Goal: Use online tool/utility: Utilize a website feature to perform a specific function

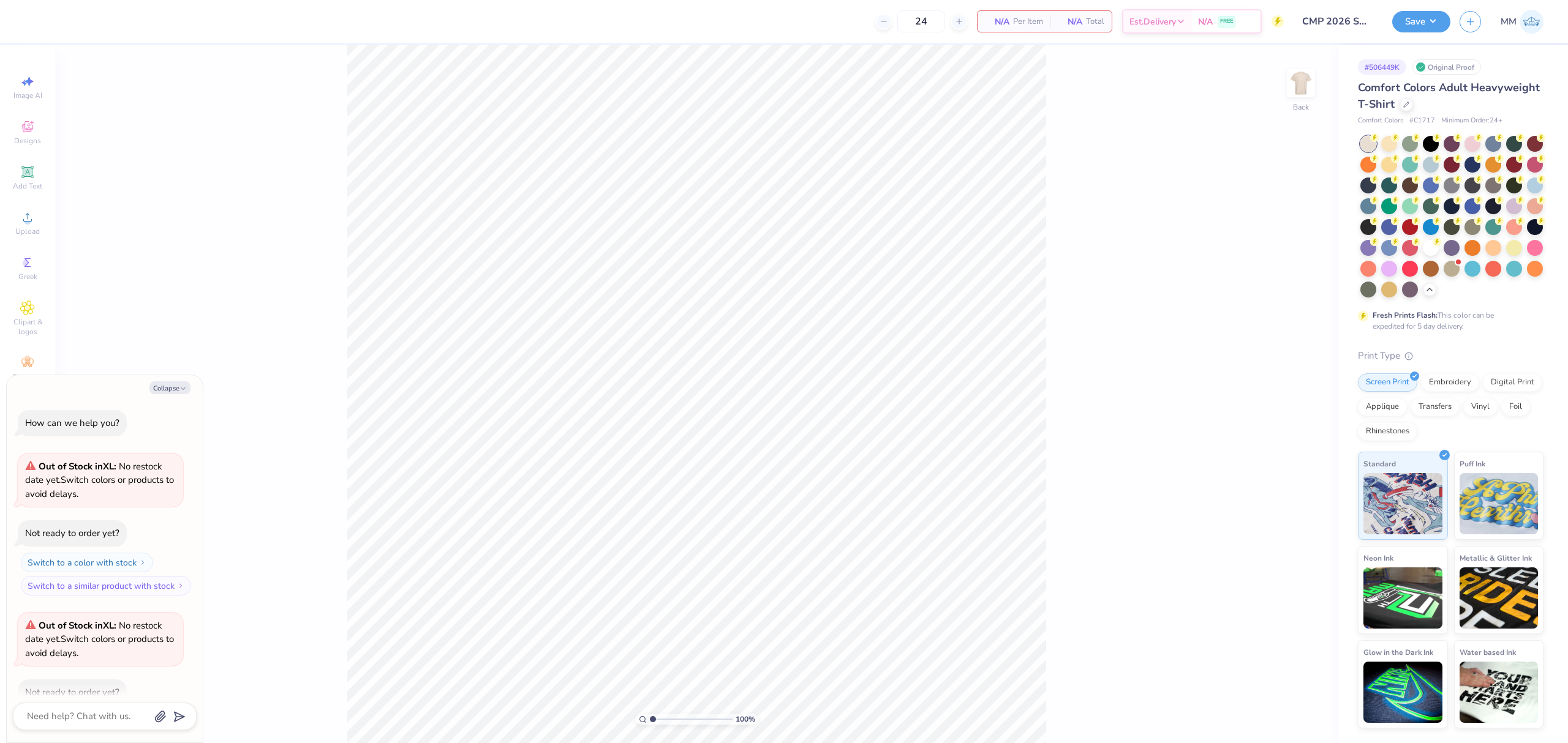
scroll to position [386, 0]
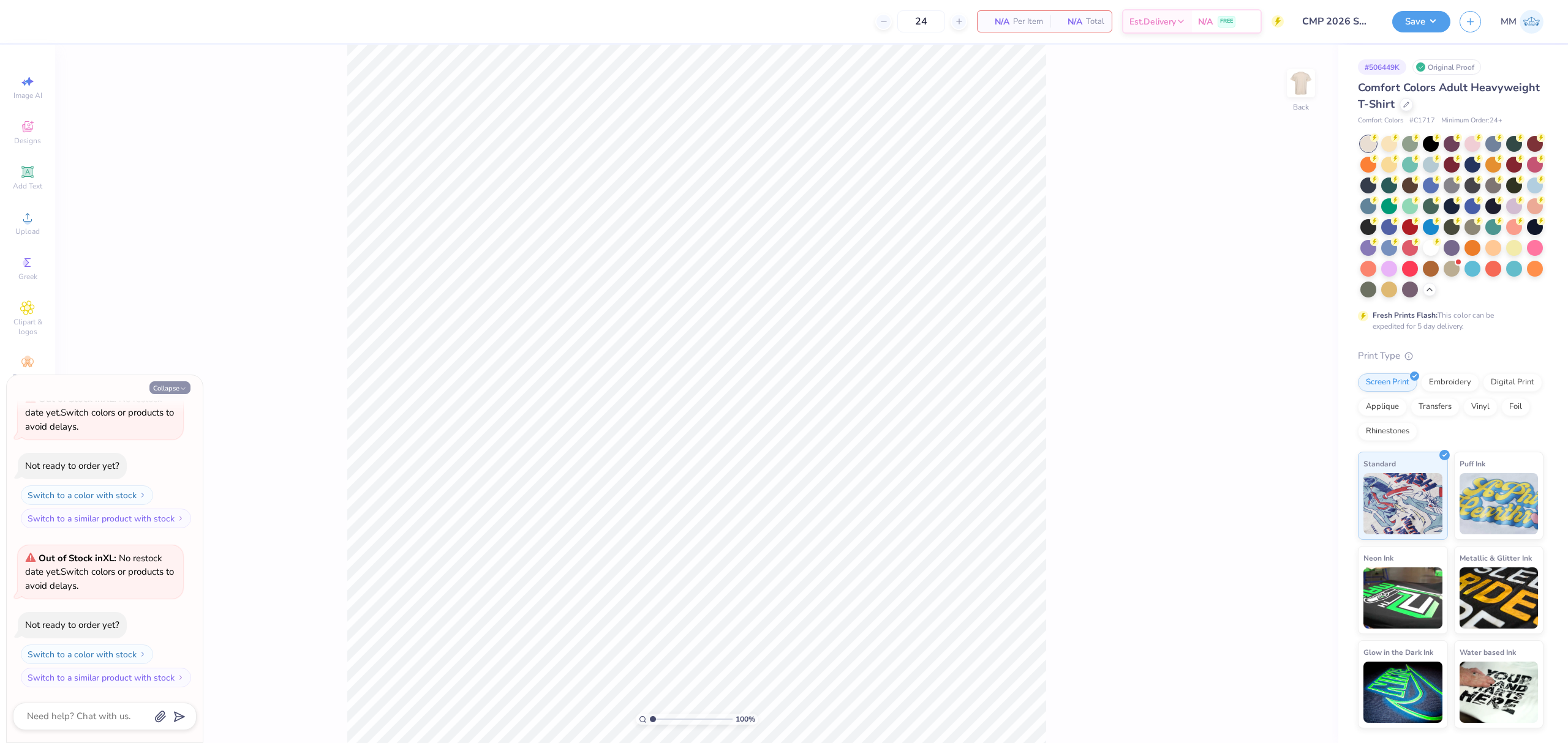
click at [174, 392] on button "Collapse" at bounding box center [170, 388] width 41 height 13
type textarea "x"
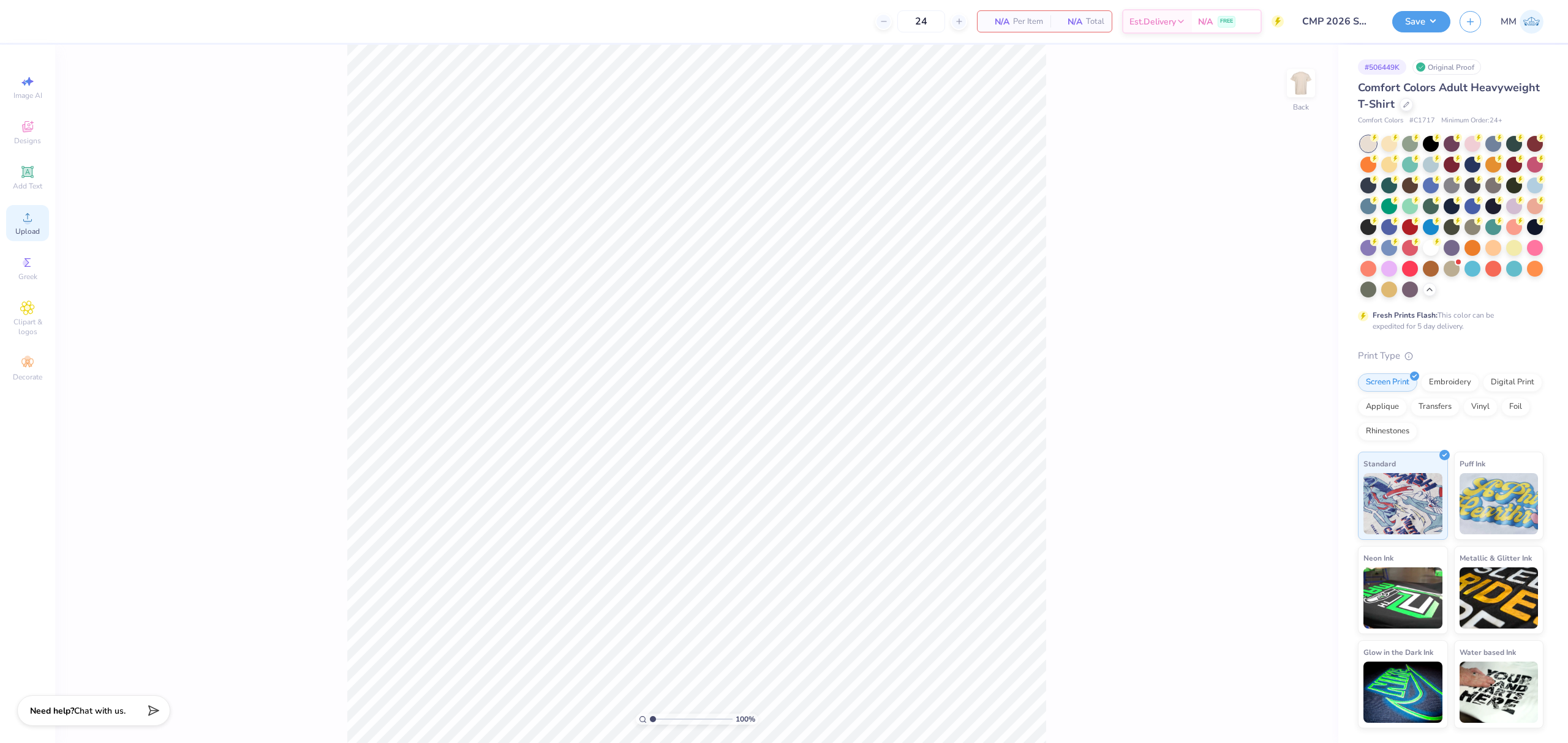
click at [28, 224] on circle at bounding box center [27, 221] width 7 height 7
click at [1282, 337] on input "14.17" at bounding box center [1293, 338] width 44 height 17
type input "11.00"
type input "10.50"
click at [1277, 383] on input "7.25" at bounding box center [1293, 382] width 44 height 17
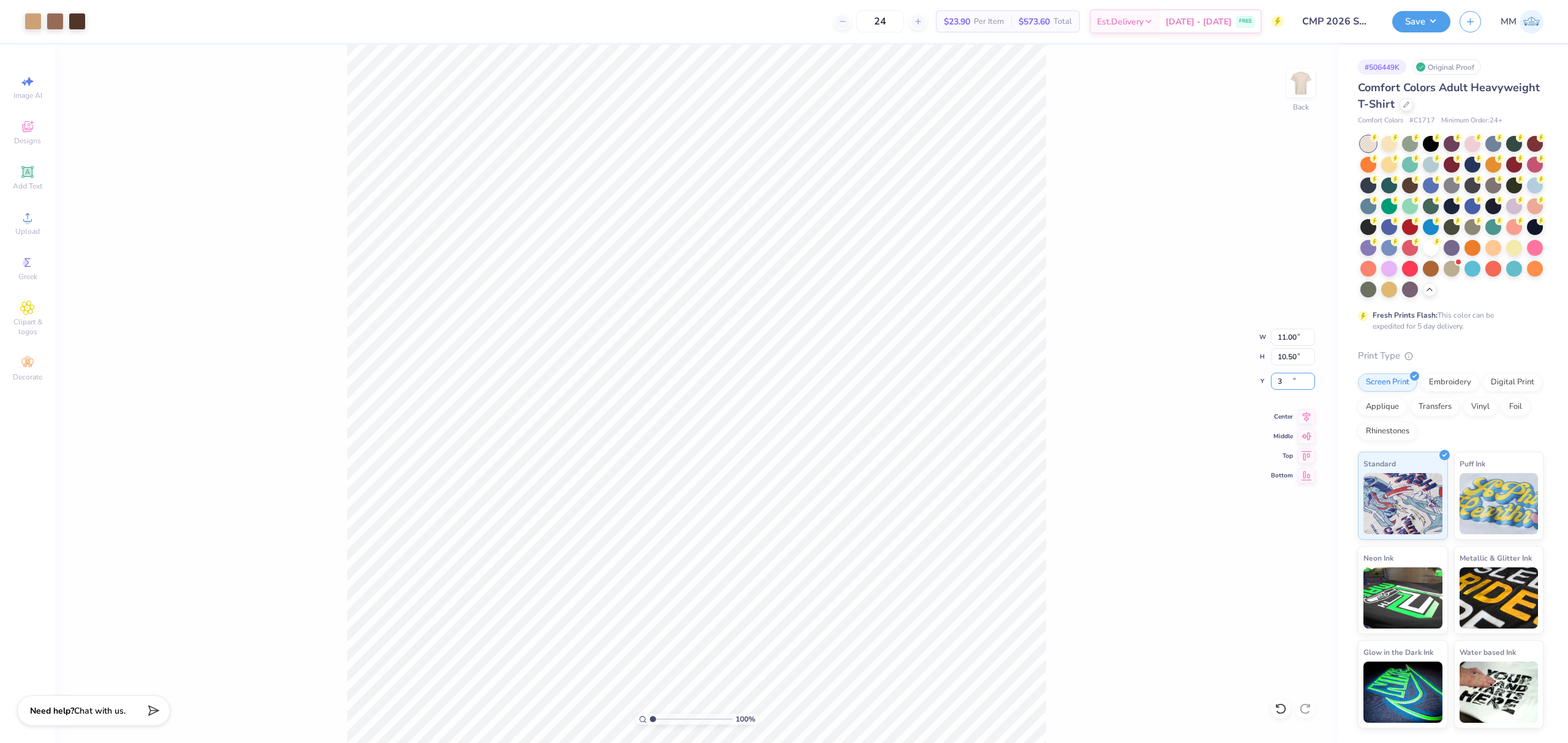
type input "3.00"
click at [1289, 338] on input "11.00" at bounding box center [1293, 338] width 44 height 17
type input "10.00"
type input "9.55"
click at [1288, 376] on input "3.48" at bounding box center [1293, 382] width 44 height 17
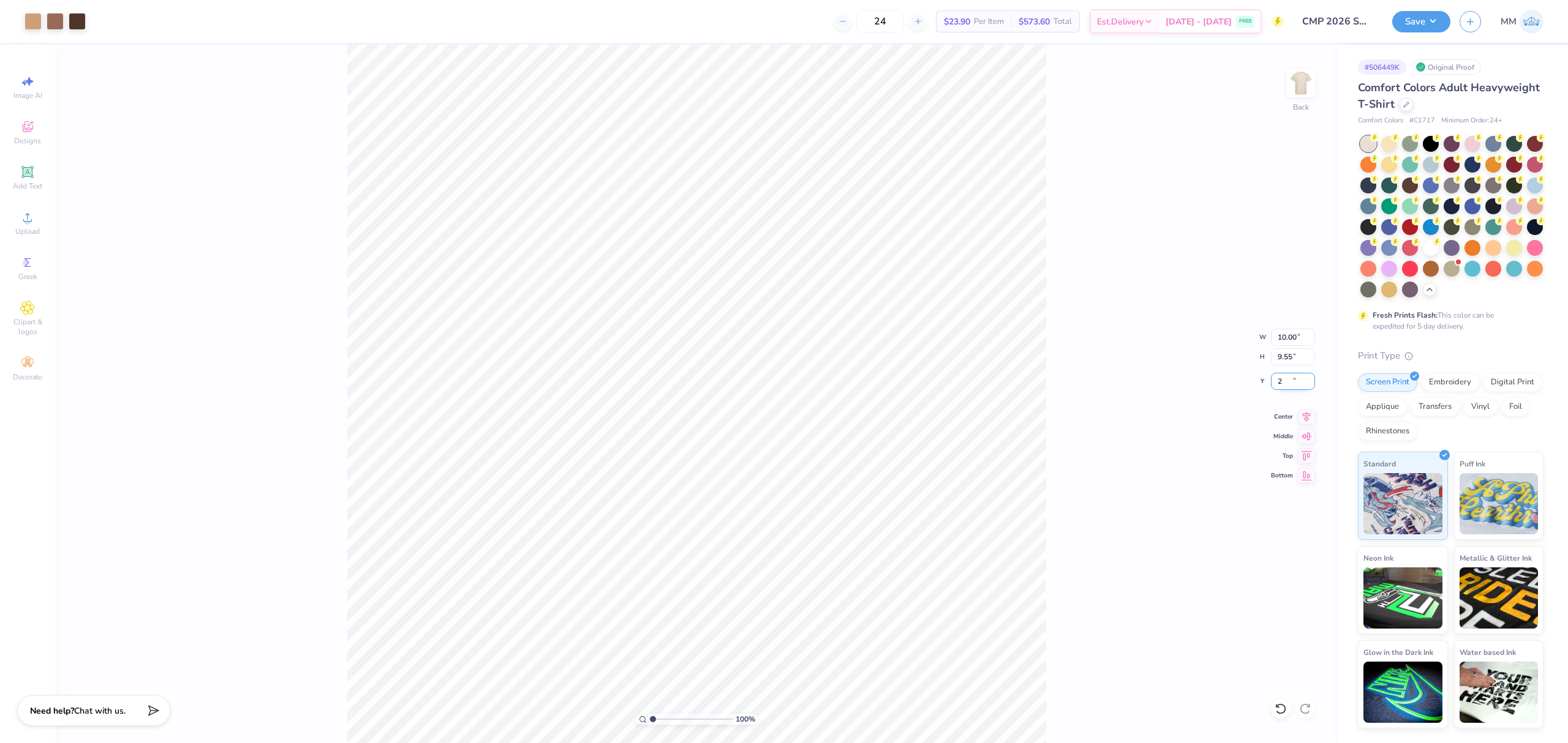
type input "2.00"
click at [1419, 16] on button "Save" at bounding box center [1421, 20] width 58 height 21
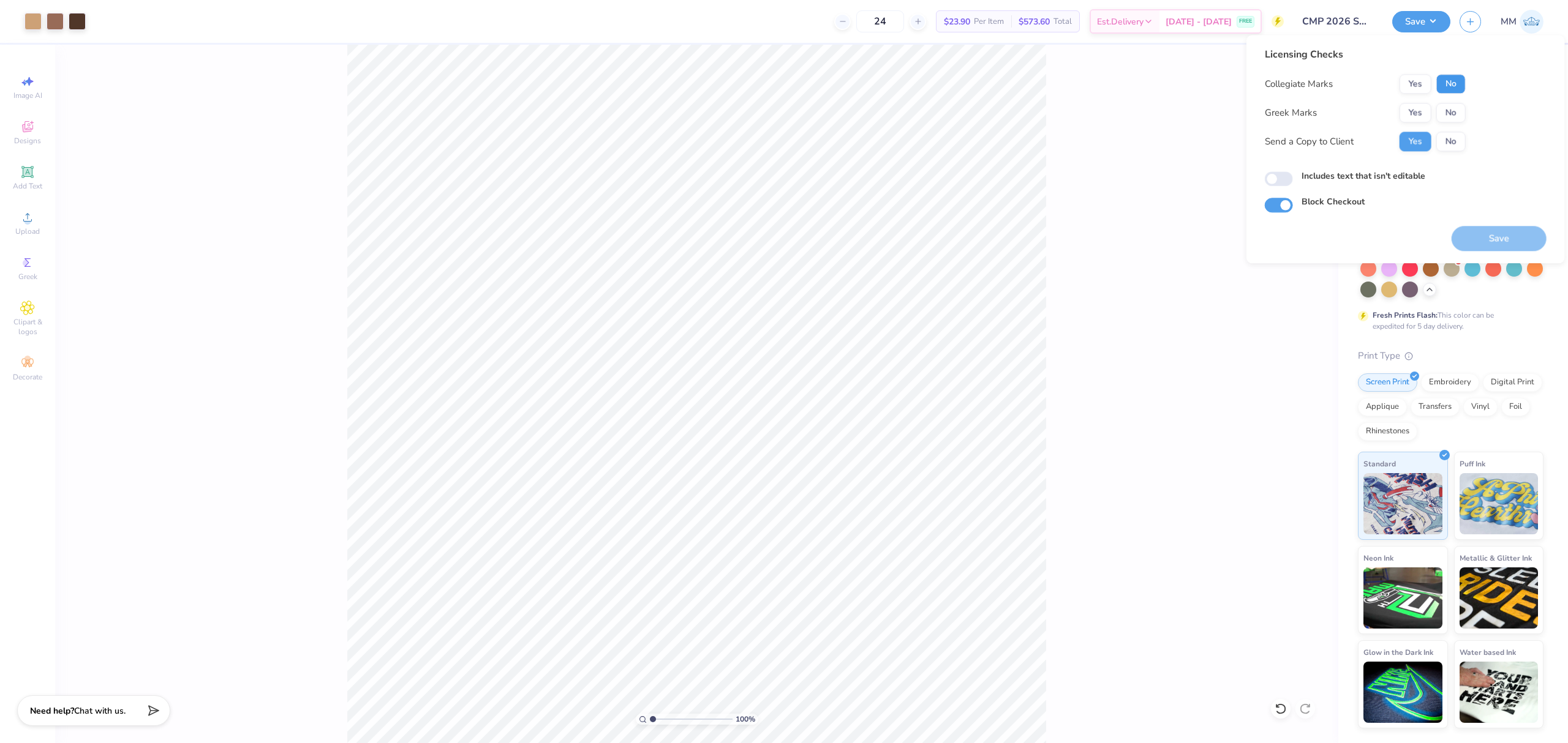
click at [1441, 88] on button "No" at bounding box center [1450, 84] width 29 height 20
click at [1446, 116] on button "No" at bounding box center [1450, 112] width 29 height 20
click at [1382, 174] on label "Includes text that isn't editable" at bounding box center [1363, 176] width 124 height 13
click at [1293, 174] on input "Includes text that isn't editable" at bounding box center [1279, 179] width 28 height 15
checkbox input "true"
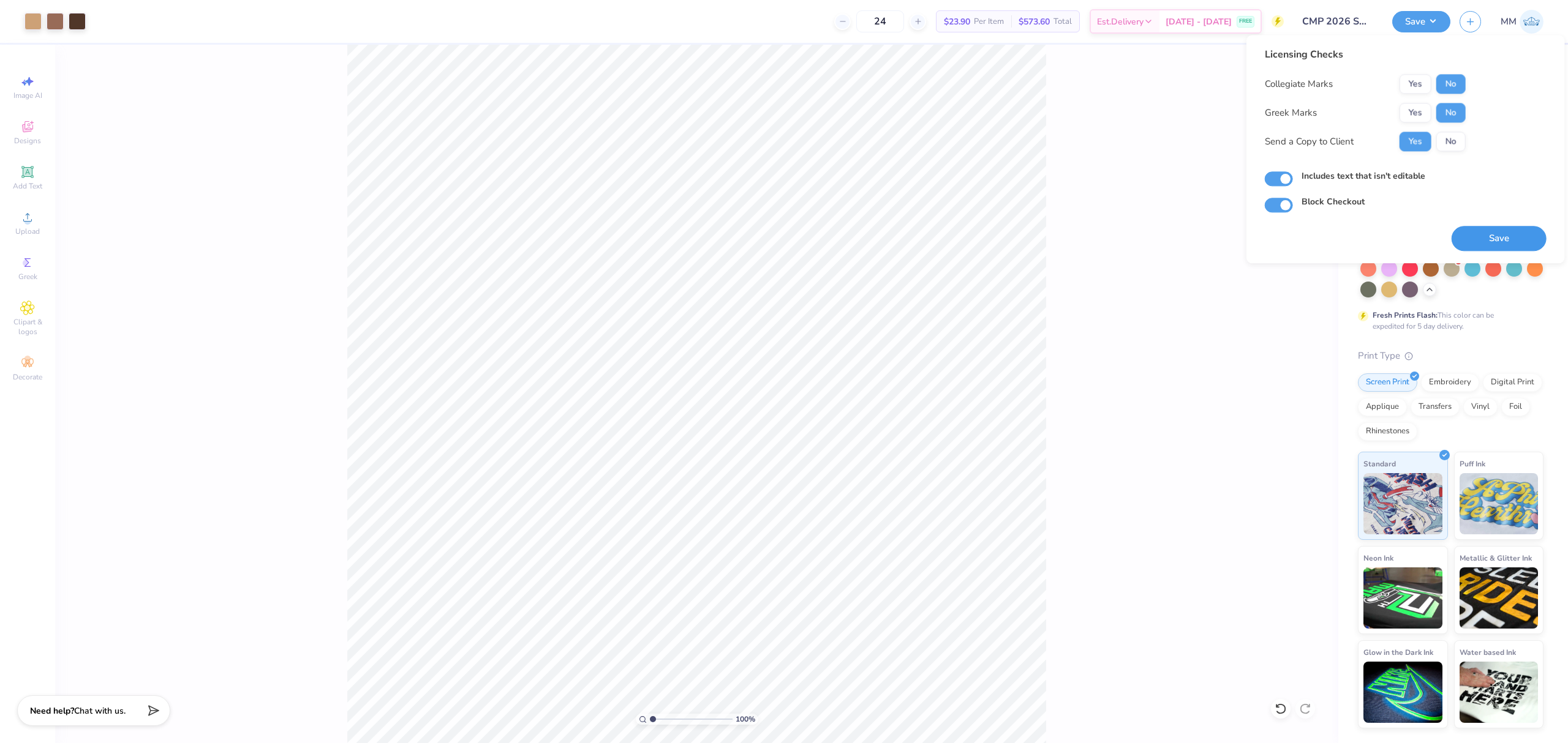
click at [1476, 233] on button "Save" at bounding box center [1499, 238] width 95 height 25
